Goal: Task Accomplishment & Management: Complete application form

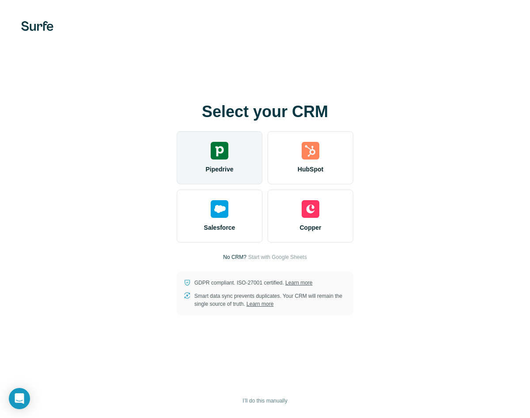
click at [214, 163] on div "Pipedrive" at bounding box center [220, 157] width 86 height 53
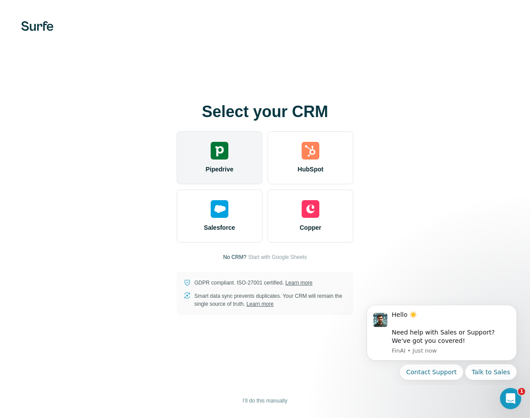
click at [213, 152] on img at bounding box center [220, 151] width 18 height 18
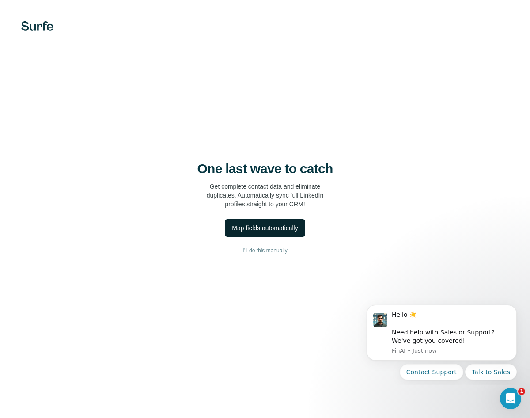
click at [241, 232] on div "Map fields automatically" at bounding box center [265, 228] width 66 height 9
